Goal: Information Seeking & Learning: Check status

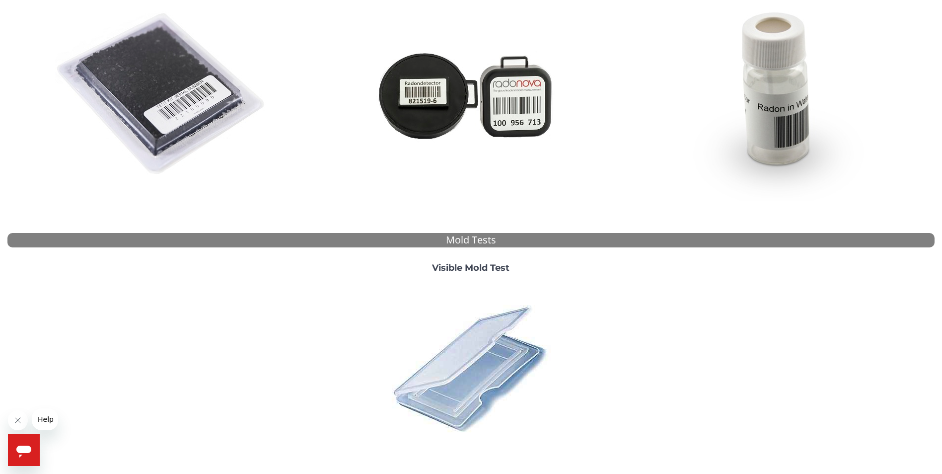
scroll to position [252, 0]
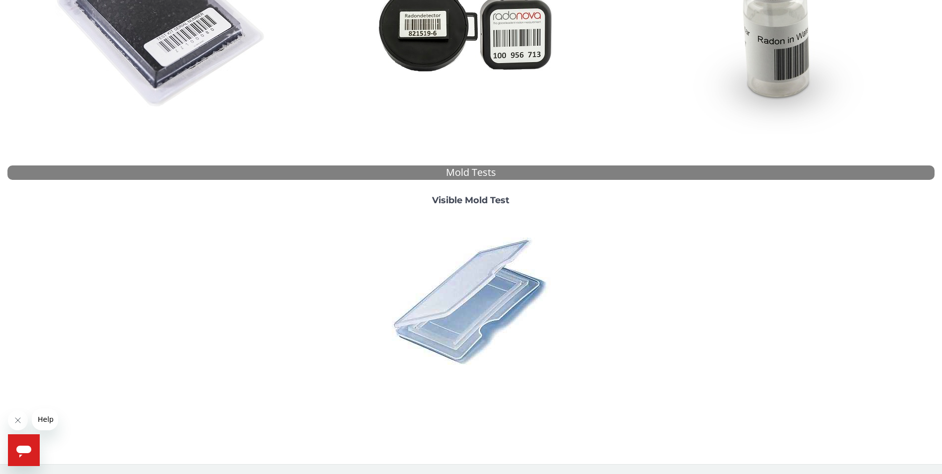
click at [471, 285] on img at bounding box center [471, 301] width 174 height 174
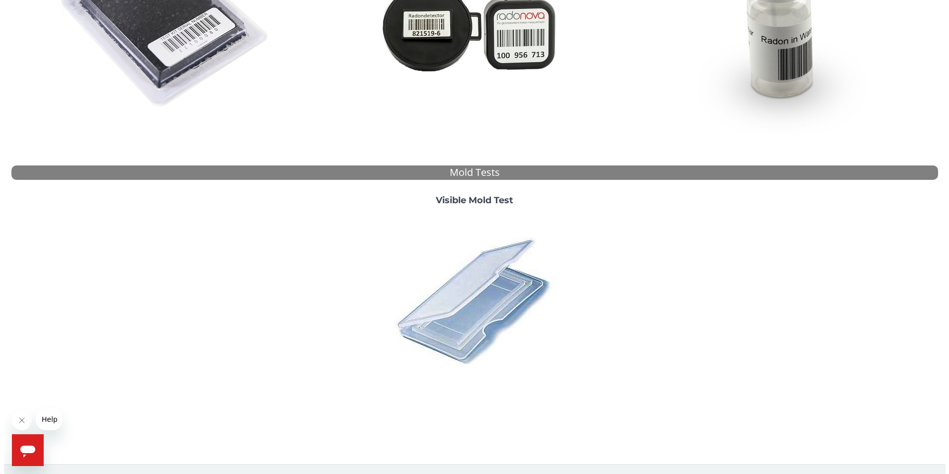
scroll to position [0, 0]
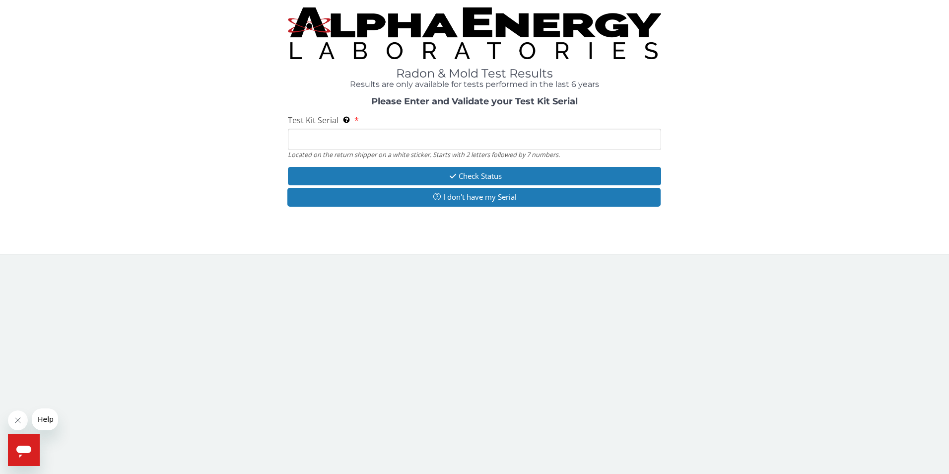
click at [355, 134] on input "Test Kit Serial Located on the return shipper on a white sticker. Starts with 2…" at bounding box center [475, 139] width 374 height 21
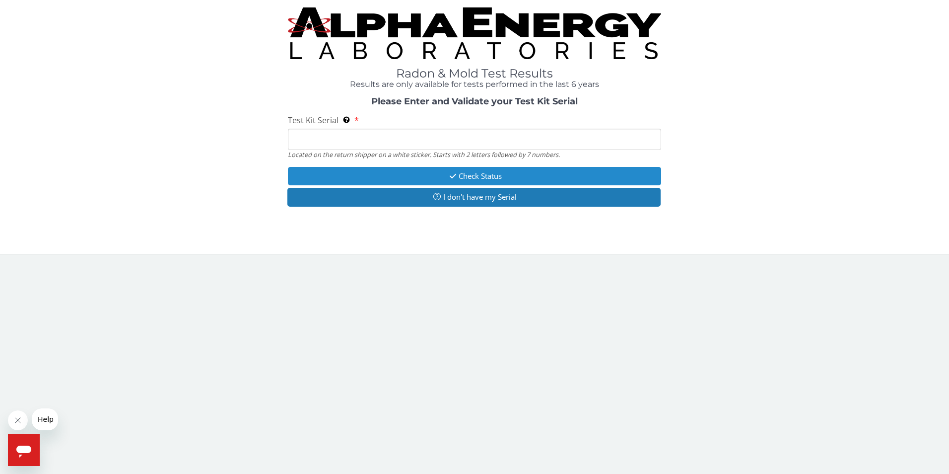
click at [489, 175] on button "Check Status" at bounding box center [475, 176] width 374 height 18
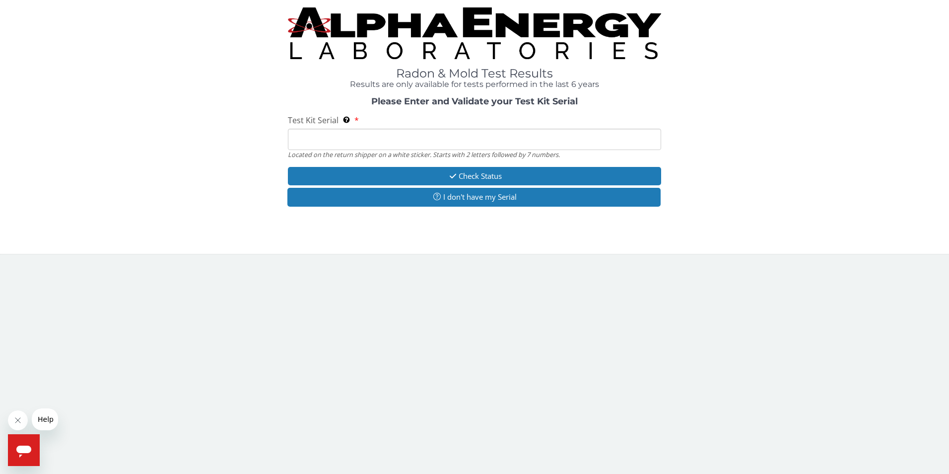
click at [391, 143] on input "Test Kit Serial Located on the return shipper on a white sticker. Starts with 2…" at bounding box center [475, 139] width 374 height 21
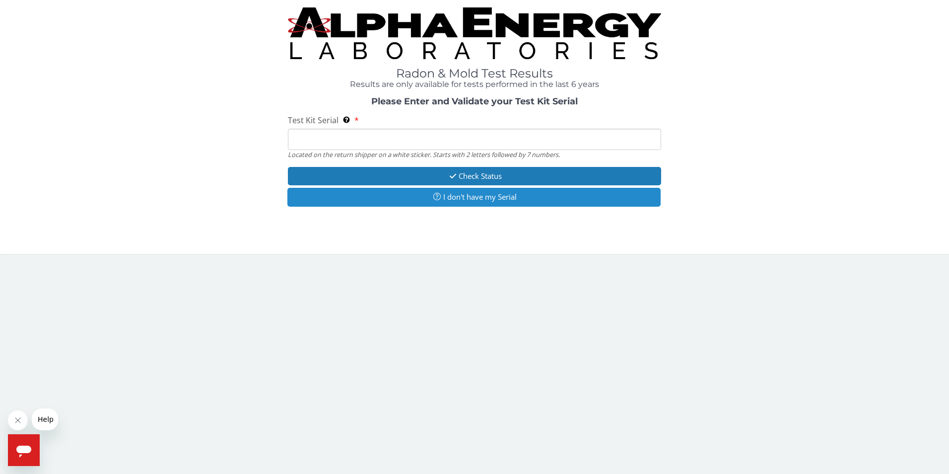
type input "ML 186912"
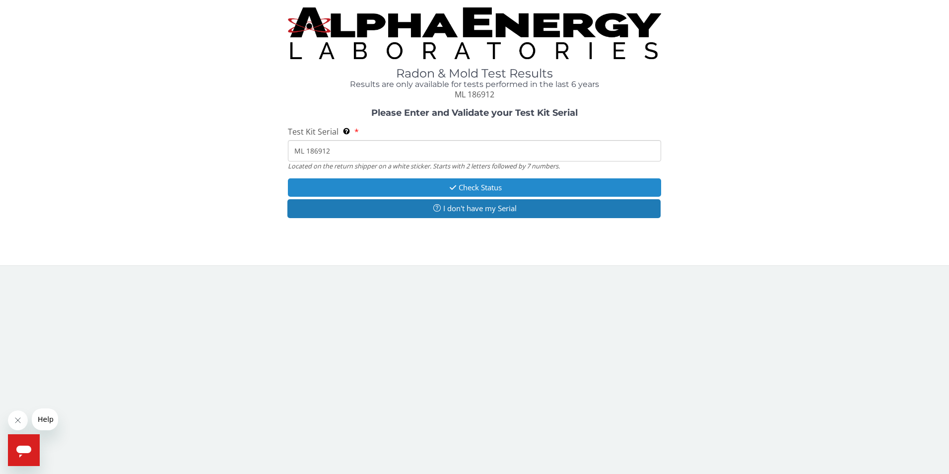
click at [477, 186] on button "Check Status" at bounding box center [475, 187] width 374 height 18
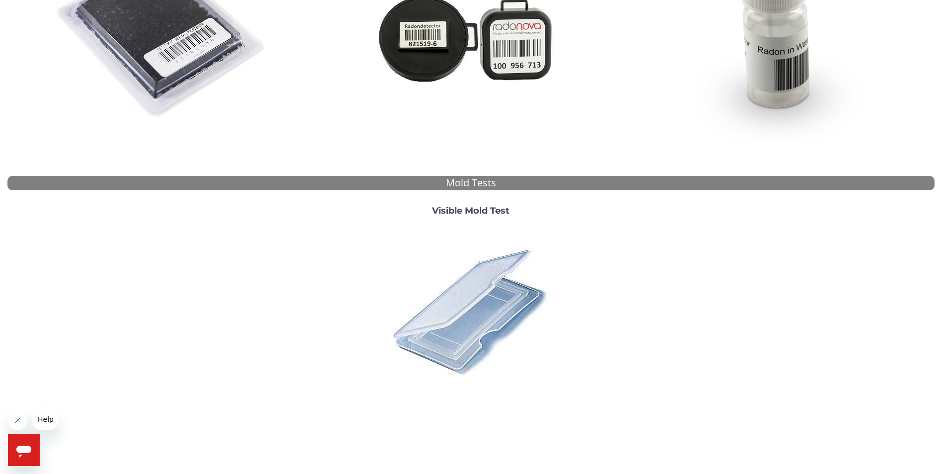
scroll to position [252, 0]
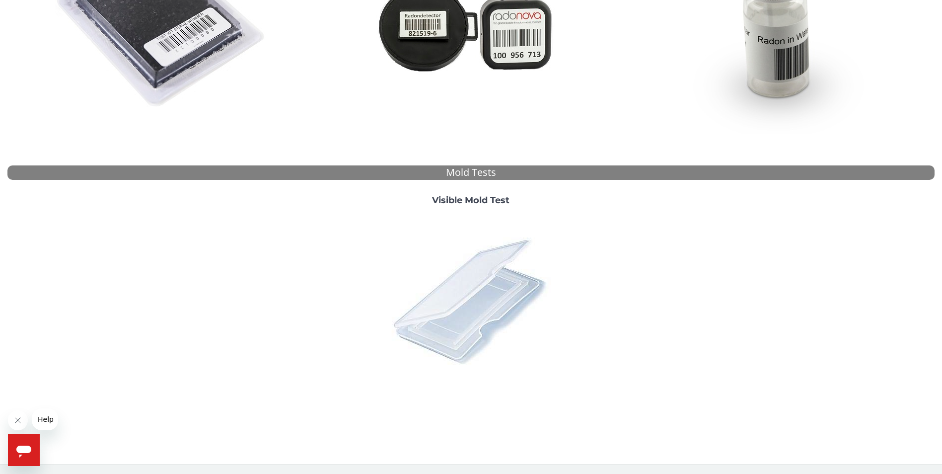
click at [432, 330] on img at bounding box center [471, 301] width 174 height 174
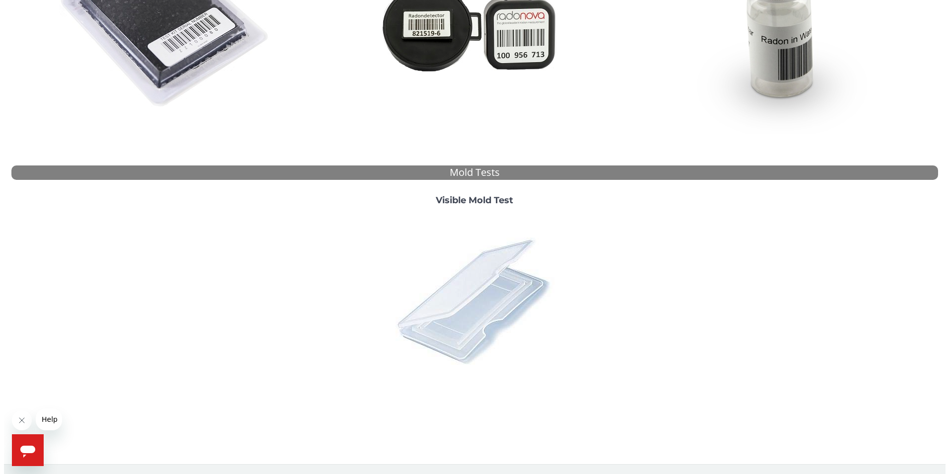
scroll to position [0, 0]
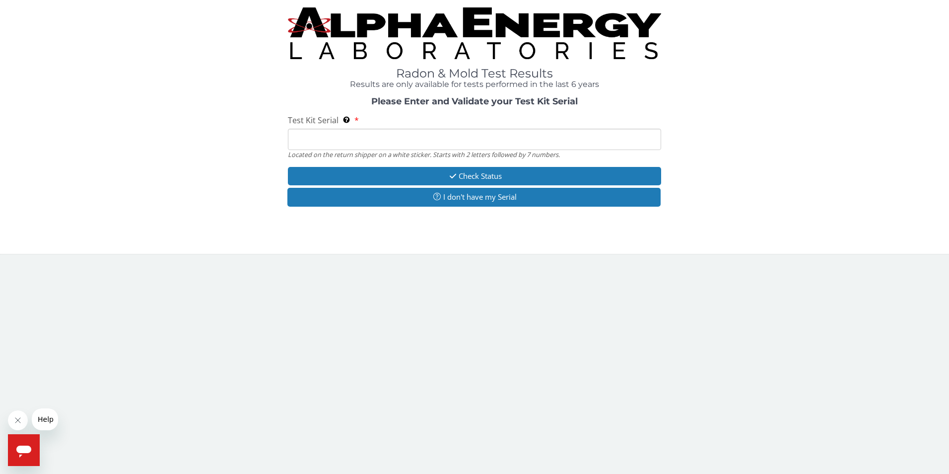
click at [336, 143] on input "Test Kit Serial Located on the return shipper on a white sticker. Starts with 2…" at bounding box center [475, 139] width 374 height 21
type input "ML 186912"
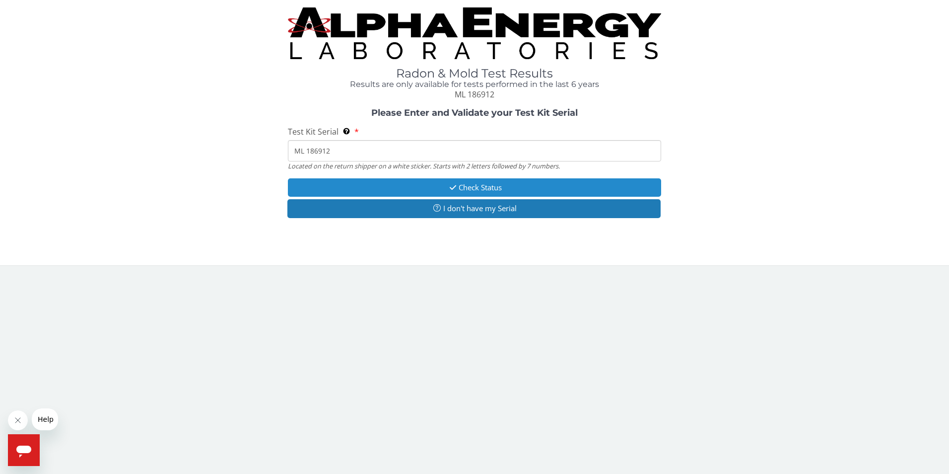
click at [464, 183] on button "Check Status" at bounding box center [475, 187] width 374 height 18
